Goal: Task Accomplishment & Management: Use online tool/utility

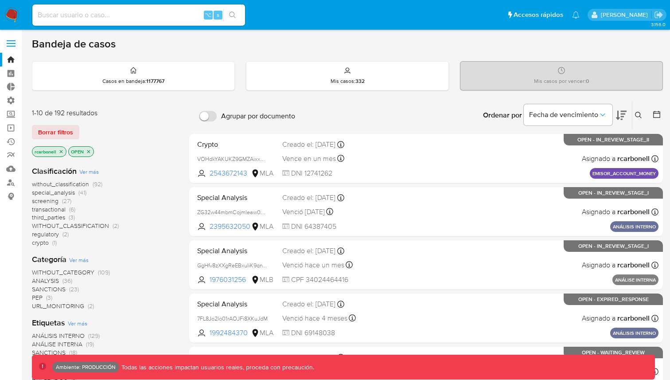
click at [16, 43] on label at bounding box center [11, 43] width 22 height 19
click at [0, 0] on input "checkbox" at bounding box center [0, 0] width 0 height 0
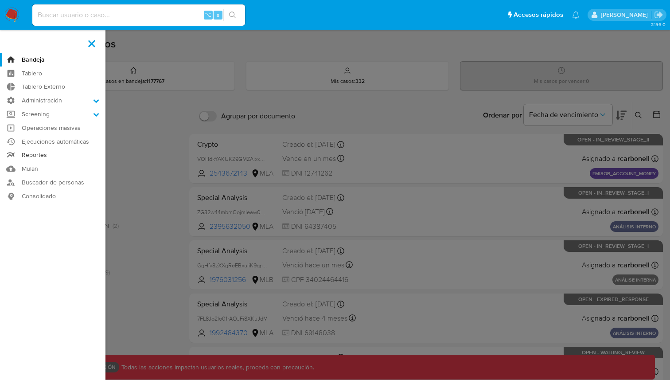
click at [48, 153] on link "Reportes" at bounding box center [53, 156] width 106 height 14
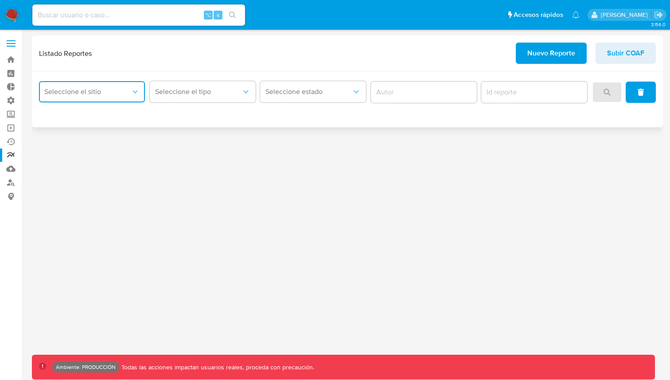
click at [98, 90] on span "Seleccione el sitio" at bounding box center [87, 91] width 86 height 9
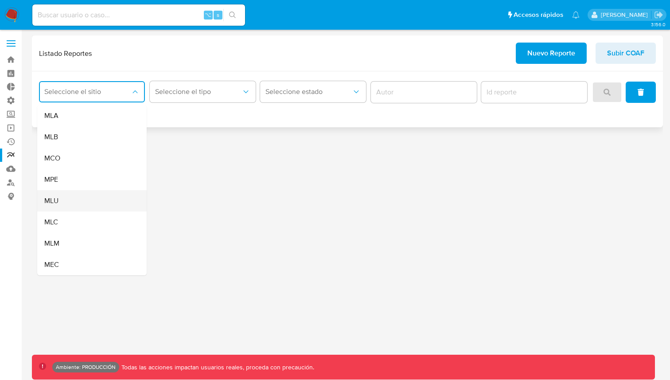
click at [82, 200] on div "MLU" at bounding box center [89, 200] width 90 height 21
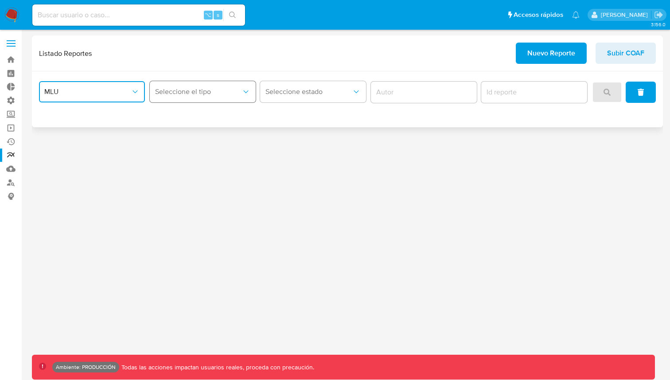
click at [241, 83] on button "Seleccione el tipo" at bounding box center [203, 91] width 106 height 21
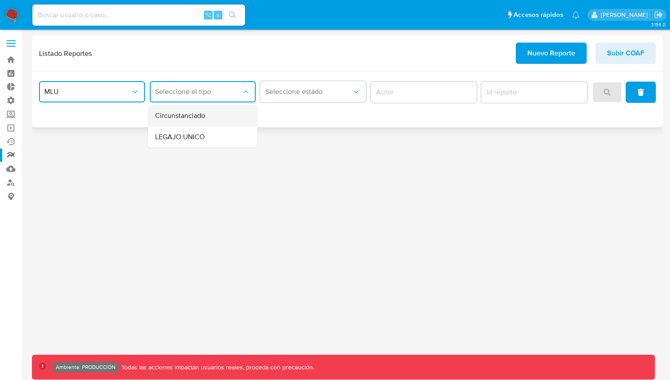
click at [223, 114] on div "Circunstanciado" at bounding box center [200, 115] width 90 height 21
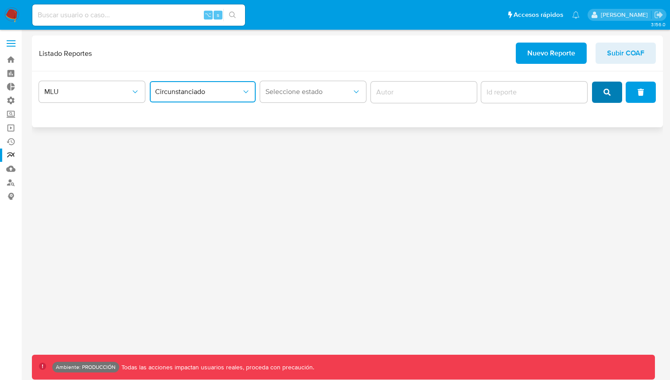
click at [609, 96] on span "search" at bounding box center [607, 92] width 7 height 20
